Goal: Information Seeking & Learning: Compare options

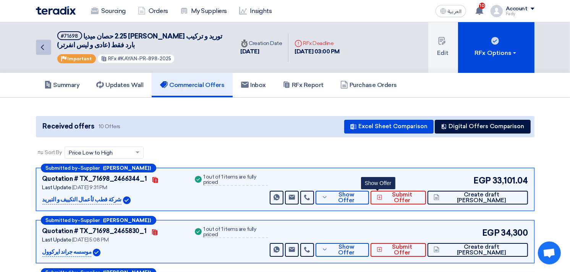
click at [44, 45] on use at bounding box center [42, 47] width 3 height 5
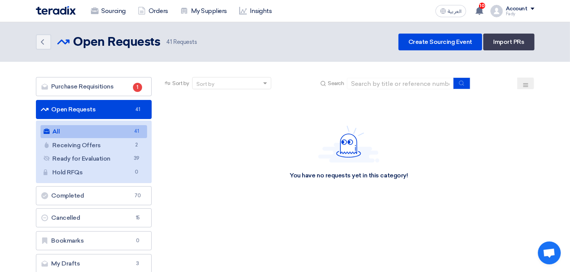
click at [108, 136] on link "All All 41" at bounding box center [93, 131] width 107 height 13
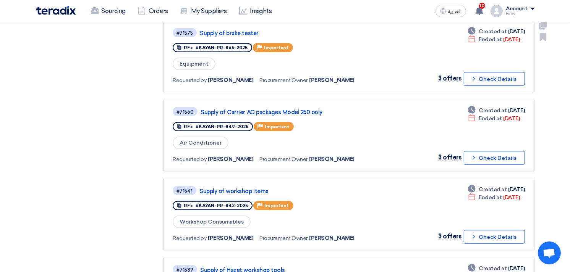
scroll to position [552, 0]
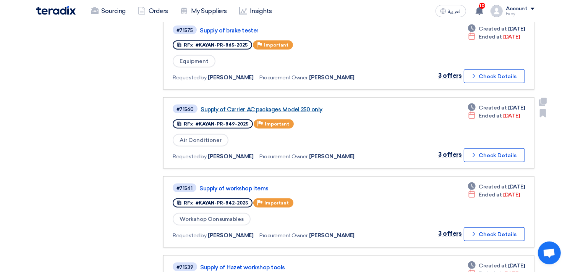
click at [290, 106] on link "Supply of Carrier AC packages Model 250 only" at bounding box center [296, 109] width 191 height 7
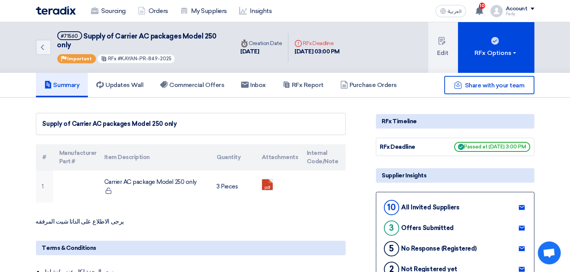
click at [205, 89] on link "Commercial Offers" at bounding box center [192, 85] width 81 height 24
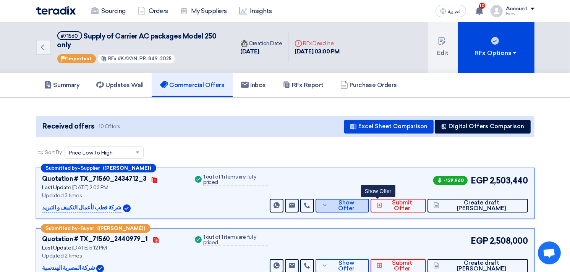
click at [363, 207] on span "Show Offer" at bounding box center [346, 205] width 33 height 11
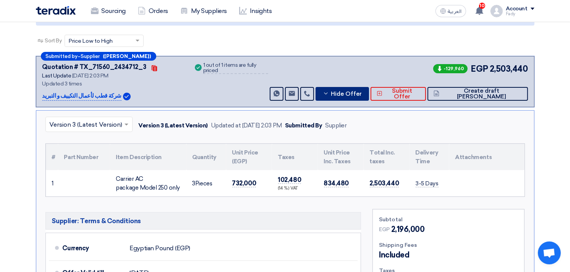
scroll to position [254, 0]
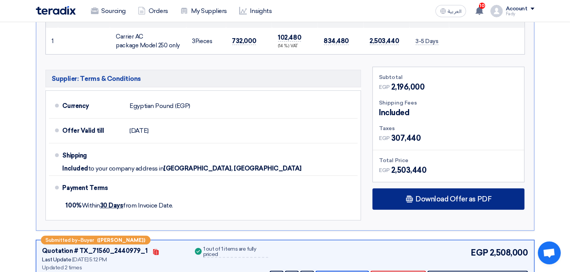
click at [441, 200] on span "Download Offer as PDF" at bounding box center [453, 199] width 76 height 7
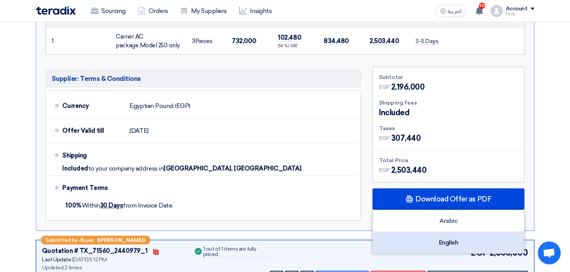
click at [450, 239] on div "English" at bounding box center [448, 242] width 151 height 21
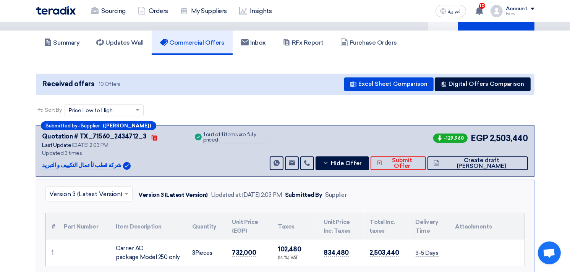
scroll to position [85, 0]
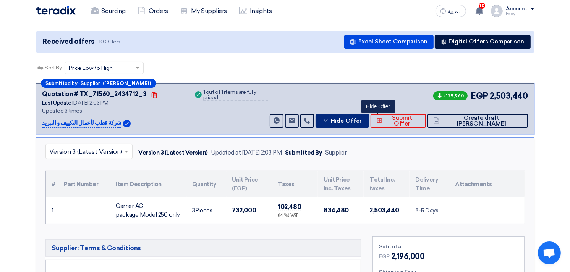
click at [369, 114] on button "Hide Offer" at bounding box center [342, 121] width 53 height 14
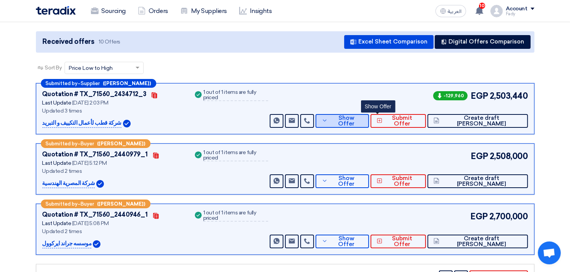
scroll to position [170, 0]
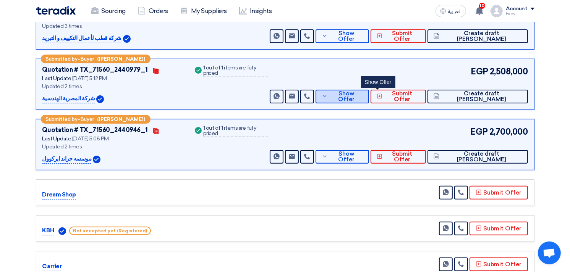
click at [369, 91] on button "Show Offer" at bounding box center [342, 97] width 53 height 14
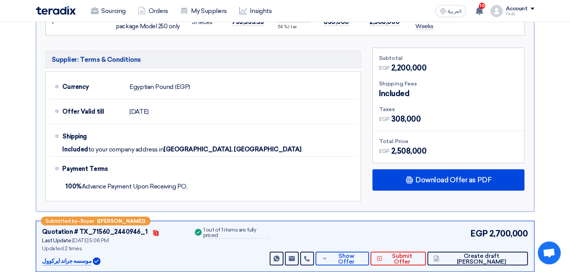
scroll to position [424, 0]
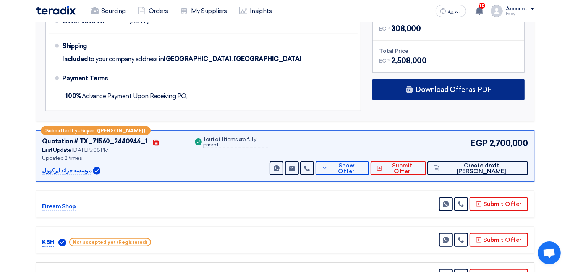
click at [430, 90] on span "Download Offer as PDF" at bounding box center [453, 89] width 76 height 7
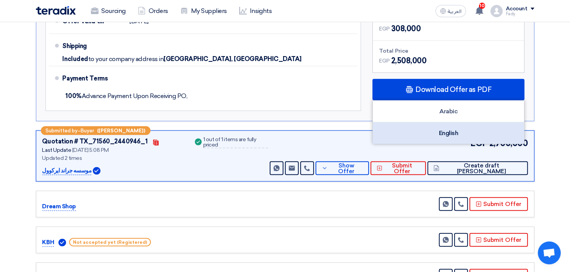
click at [448, 128] on div "English" at bounding box center [448, 133] width 151 height 21
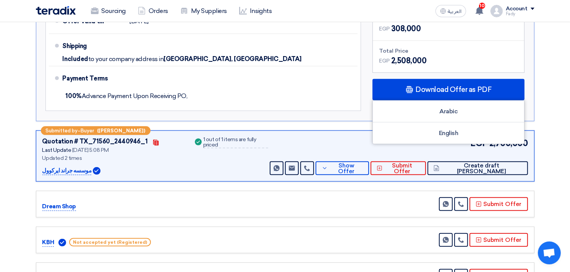
click at [330, 114] on div "Supplier: Terms & Conditions Currency Egyptian Pound (EGP) Offer Valid till 1 O…" at bounding box center [203, 36] width 327 height 158
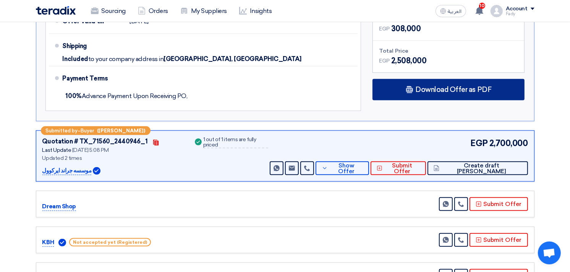
click at [440, 87] on span "Download Offer as PDF" at bounding box center [453, 89] width 76 height 7
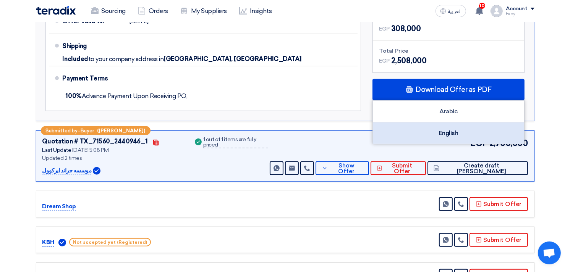
click at [440, 128] on div "English" at bounding box center [448, 133] width 151 height 21
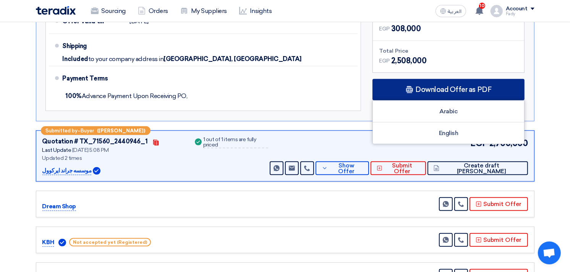
scroll to position [212, 0]
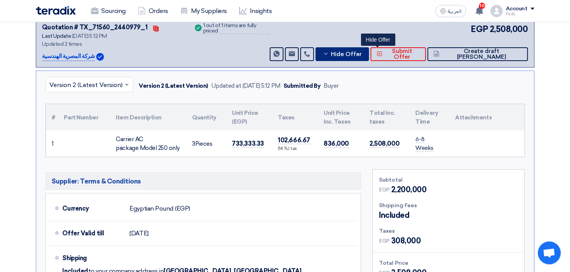
click at [362, 53] on span "Hide Offer" at bounding box center [346, 55] width 31 height 6
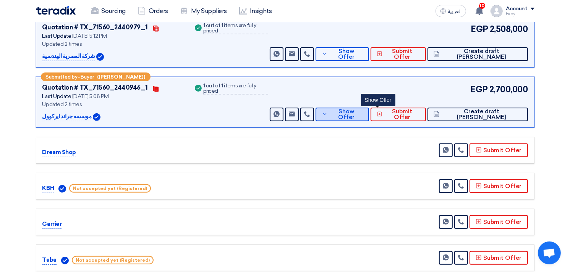
click at [363, 113] on span "Show Offer" at bounding box center [346, 114] width 33 height 11
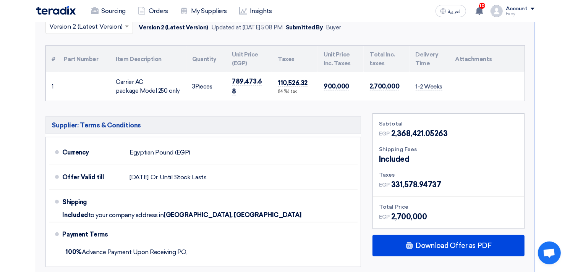
scroll to position [339, 0]
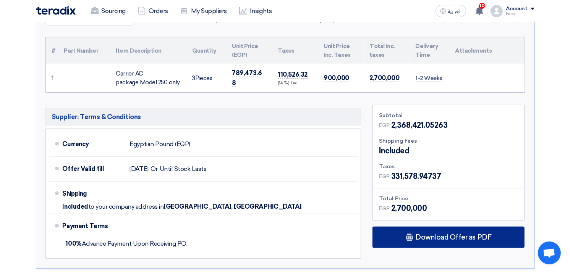
click at [460, 234] on span "Download Offer as PDF" at bounding box center [453, 237] width 76 height 7
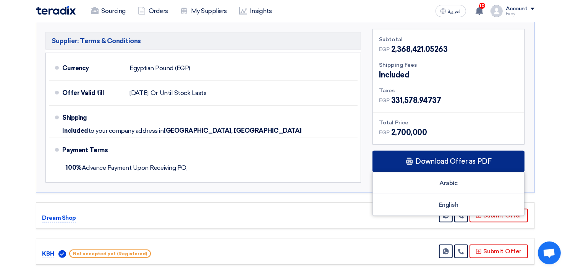
scroll to position [424, 0]
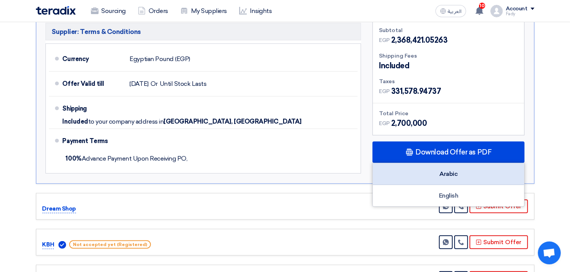
click at [453, 178] on div "Arabic" at bounding box center [448, 174] width 151 height 22
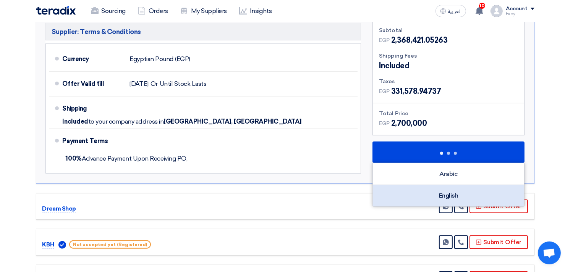
click at [455, 188] on div "English" at bounding box center [448, 195] width 151 height 21
click at [455, 190] on div "English" at bounding box center [448, 195] width 151 height 21
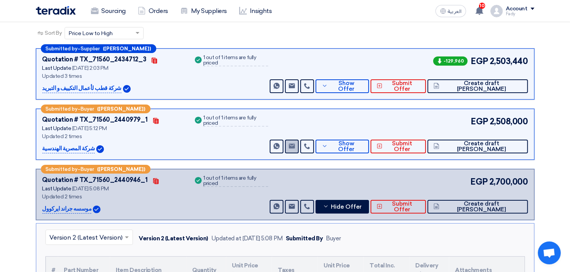
scroll to position [127, 0]
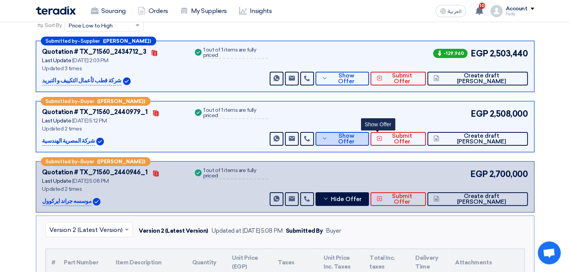
click at [363, 137] on span "Show Offer" at bounding box center [346, 138] width 33 height 11
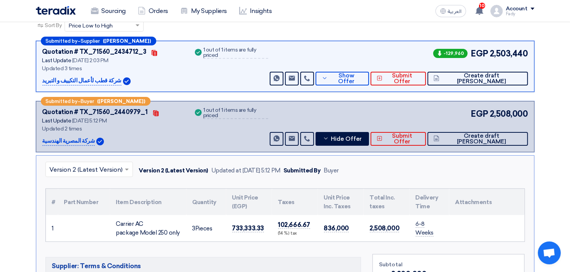
click at [113, 167] on input "text" at bounding box center [85, 170] width 71 height 13
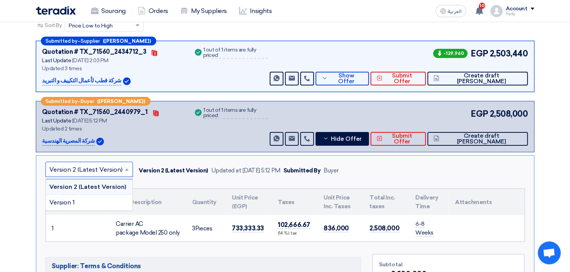
click at [128, 167] on span at bounding box center [128, 169] width 10 height 9
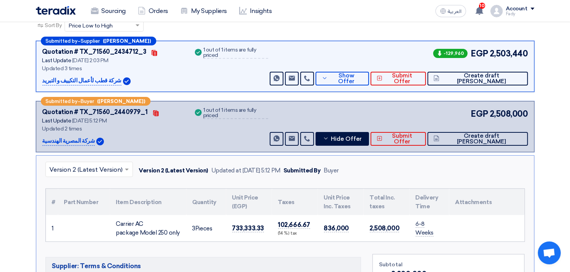
click at [127, 171] on span at bounding box center [128, 169] width 10 height 9
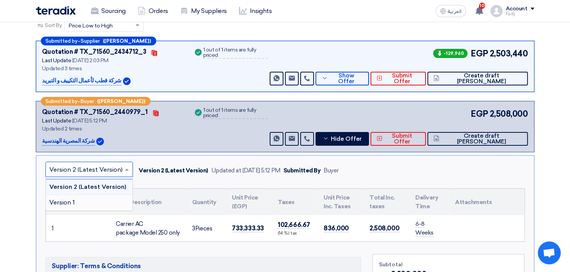
click at [84, 202] on div "Version 1" at bounding box center [89, 202] width 87 height 15
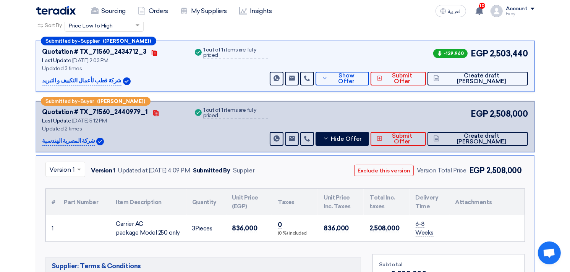
drag, startPoint x: 490, startPoint y: 112, endPoint x: 526, endPoint y: 110, distance: 36.4
click at [526, 110] on span "2,508,000" at bounding box center [509, 114] width 38 height 13
copy span "2,508,000"
drag, startPoint x: 492, startPoint y: 53, endPoint x: 532, endPoint y: 54, distance: 40.1
click at [532, 54] on div "Submitted by – Supplier (Tony Shawky) Quotation # TX_71560_2434712_3 Contacts L…" at bounding box center [285, 66] width 498 height 51
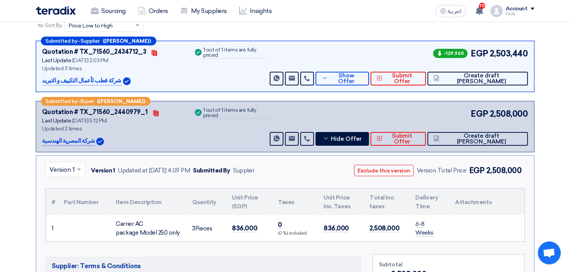
copy span "2,503,440"
click at [138, 233] on div "Carrier AC package Model 250 only" at bounding box center [148, 228] width 64 height 17
copy tr "Carrier AC package Model 250 only"
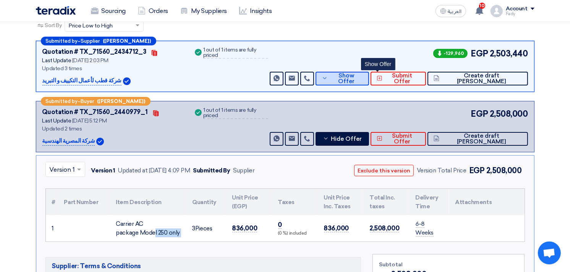
click at [363, 79] on span "Show Offer" at bounding box center [346, 78] width 33 height 11
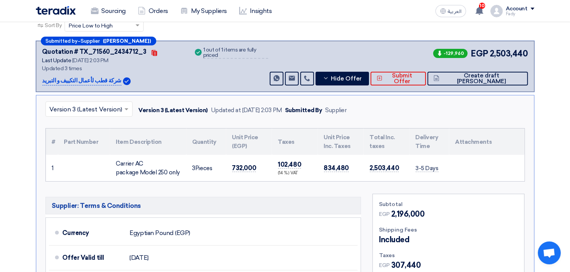
drag, startPoint x: 230, startPoint y: 167, endPoint x: 257, endPoint y: 165, distance: 27.2
click at [257, 165] on td "732,000" at bounding box center [249, 168] width 46 height 26
copy span "732,000"
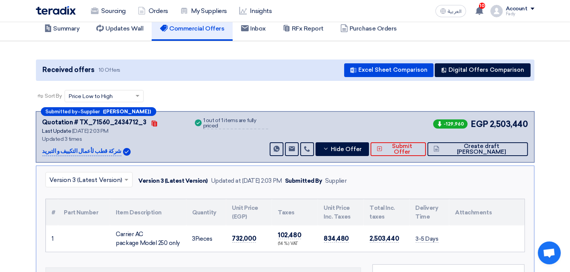
scroll to position [0, 0]
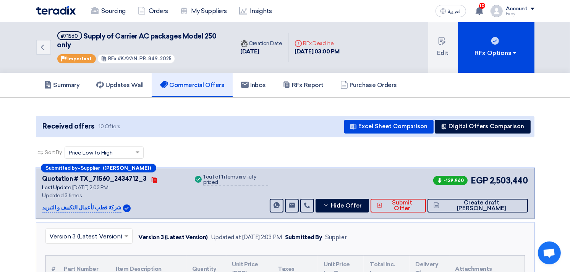
click at [109, 0] on div "Sourcing Orders My Suppliers Insights العربية ع 10 17 minutes ago" at bounding box center [285, 11] width 510 height 22
click at [115, 17] on link "Sourcing" at bounding box center [108, 11] width 47 height 17
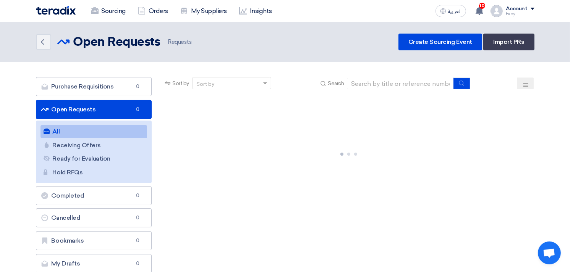
click at [74, 131] on link "All All" at bounding box center [93, 131] width 107 height 13
click at [74, 131] on link "All All 41" at bounding box center [93, 131] width 107 height 13
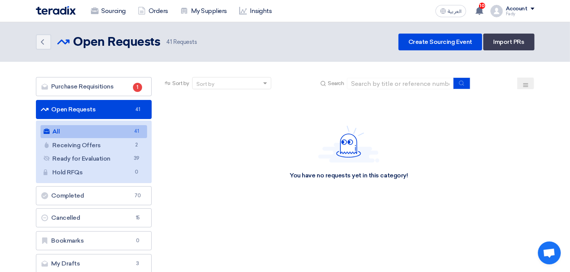
click at [129, 130] on link "All All 41" at bounding box center [93, 131] width 107 height 13
click at [375, 13] on div "Sourcing Orders My Suppliers Insights العربية ع 10 You have a new offer for 'تو…" at bounding box center [285, 11] width 510 height 22
click at [101, 128] on link "All All 41" at bounding box center [93, 131] width 107 height 13
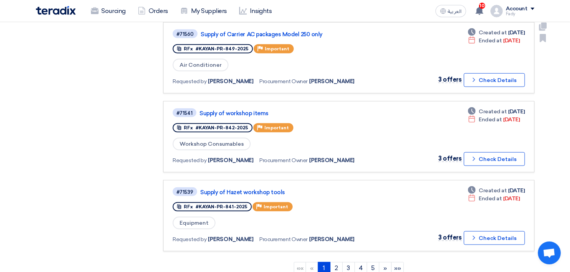
scroll to position [636, 0]
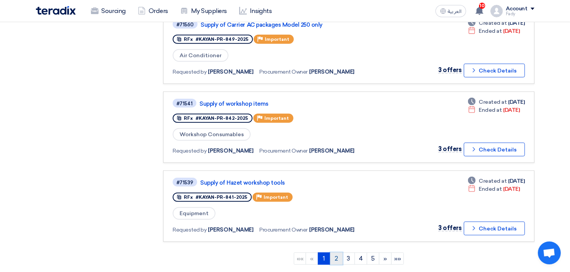
click at [337, 253] on link "2" at bounding box center [336, 259] width 13 height 12
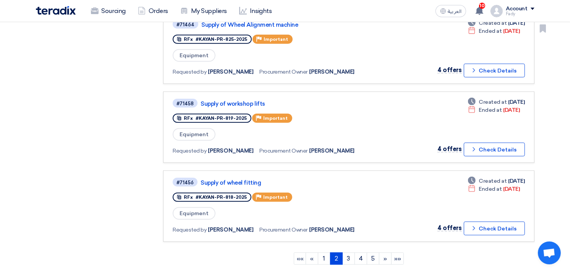
scroll to position [679, 0]
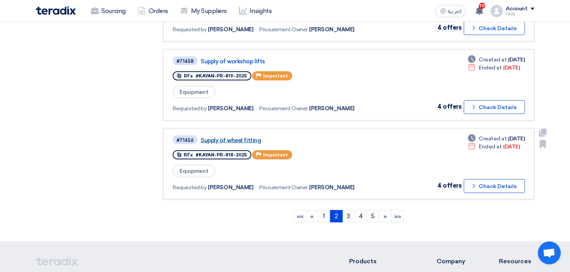
click at [245, 137] on link "Supply of wheel fitting" at bounding box center [296, 140] width 191 height 7
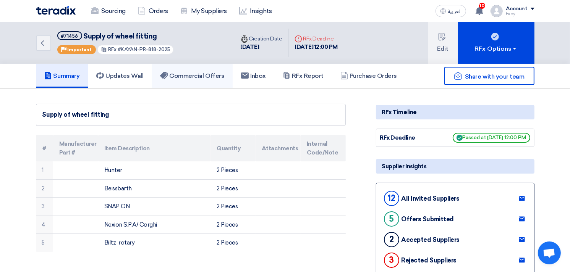
click at [215, 74] on h5 "Commercial Offers" at bounding box center [192, 76] width 64 height 8
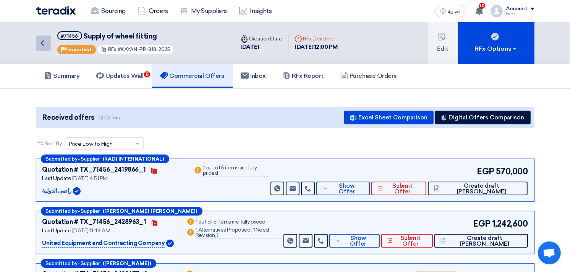
click at [44, 44] on icon "Back" at bounding box center [42, 43] width 9 height 9
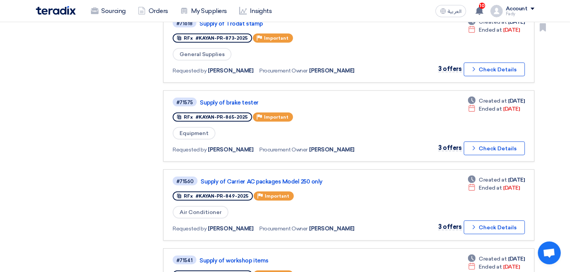
scroll to position [636, 0]
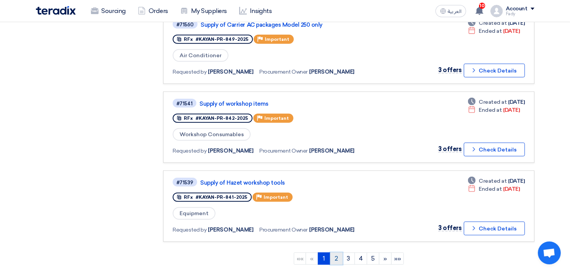
click at [339, 253] on link "2" at bounding box center [336, 259] width 13 height 12
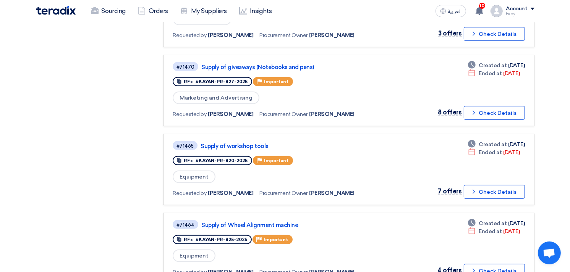
scroll to position [467, 0]
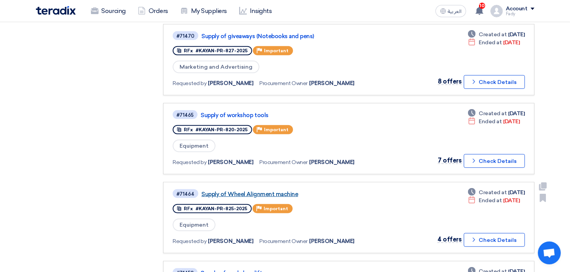
click at [283, 191] on link "Supply of Wheel Alignment machine" at bounding box center [296, 194] width 191 height 7
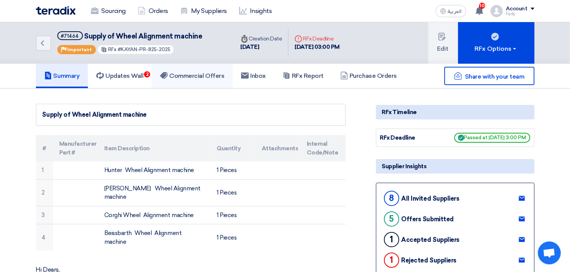
click at [213, 75] on h5 "Commercial Offers" at bounding box center [192, 76] width 64 height 8
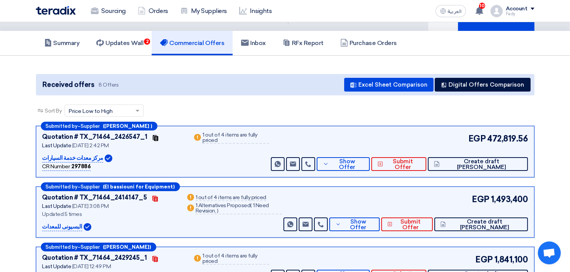
scroll to position [85, 0]
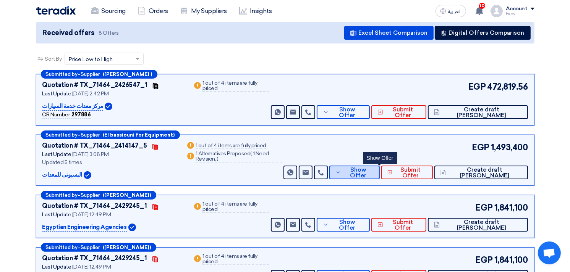
click at [374, 171] on span "Show Offer" at bounding box center [358, 172] width 31 height 11
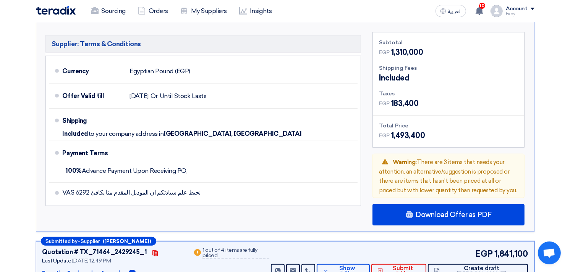
scroll to position [552, 0]
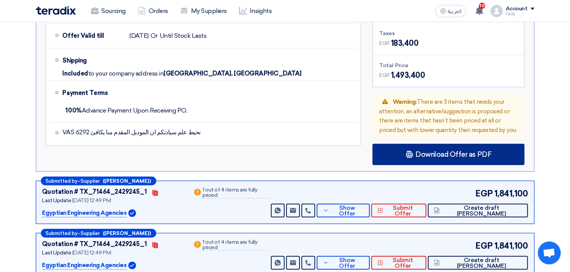
click at [452, 151] on span "Download Offer as PDF" at bounding box center [453, 154] width 76 height 7
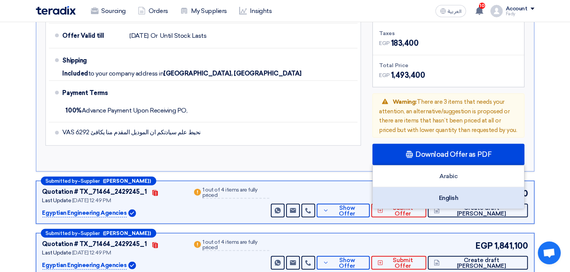
click at [453, 188] on div "English" at bounding box center [448, 198] width 151 height 21
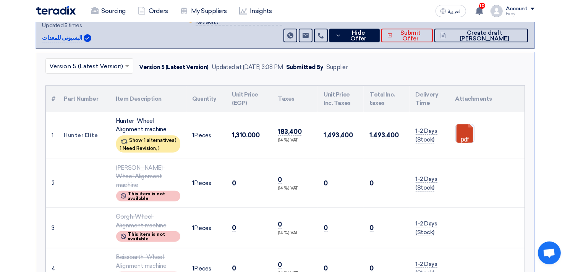
scroll to position [212, 0]
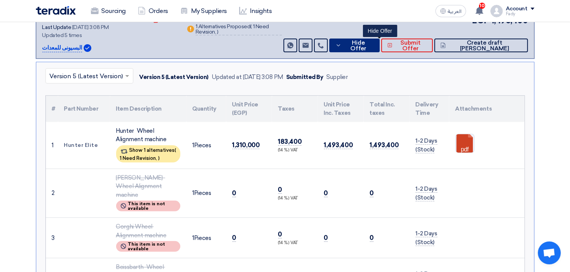
click at [373, 40] on button "Hide Offer" at bounding box center [354, 46] width 50 height 14
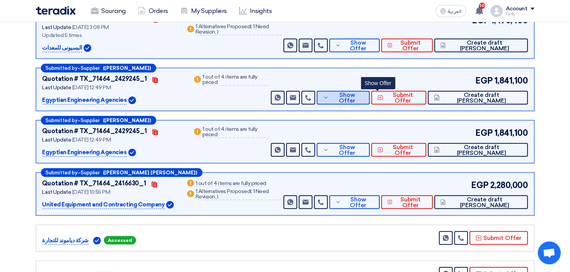
click at [364, 94] on span "Show Offer" at bounding box center [347, 97] width 33 height 11
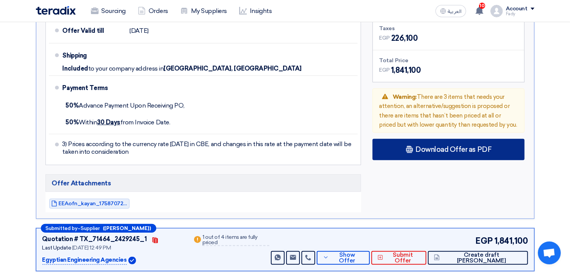
scroll to position [594, 0]
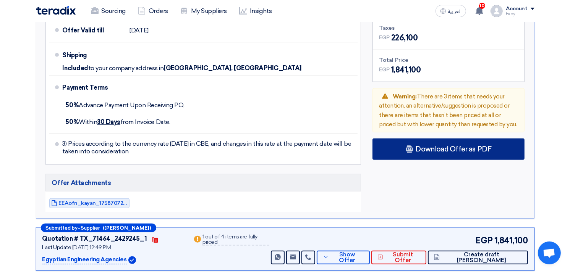
click at [453, 141] on div "Download Offer as PDF" at bounding box center [448, 149] width 152 height 21
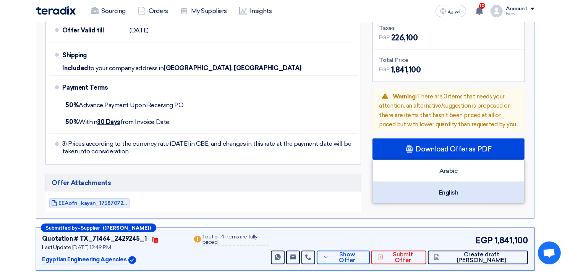
click at [443, 185] on div "English" at bounding box center [448, 192] width 151 height 21
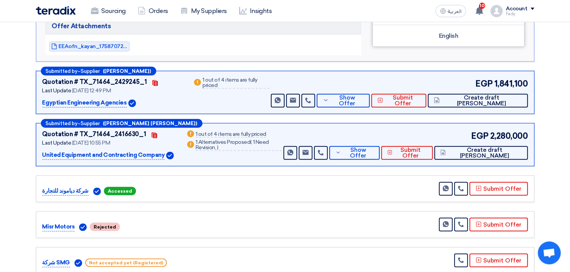
scroll to position [764, 0]
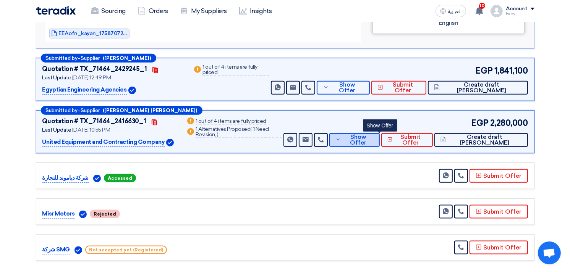
click at [374, 136] on span "Show Offer" at bounding box center [358, 139] width 31 height 11
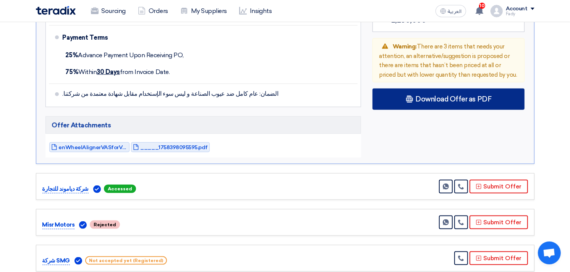
click at [409, 96] on use at bounding box center [409, 99] width 7 height 7
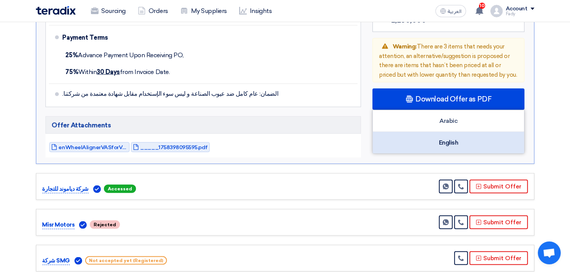
click at [447, 132] on div "English" at bounding box center [448, 142] width 151 height 21
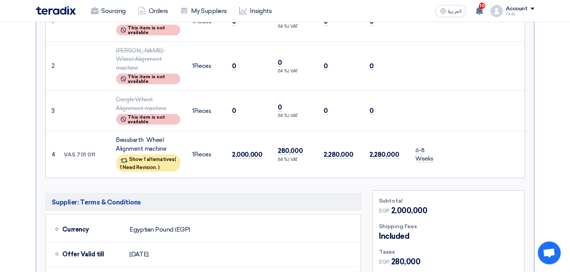
scroll to position [552, 0]
